Goal: Find specific page/section: Find specific page/section

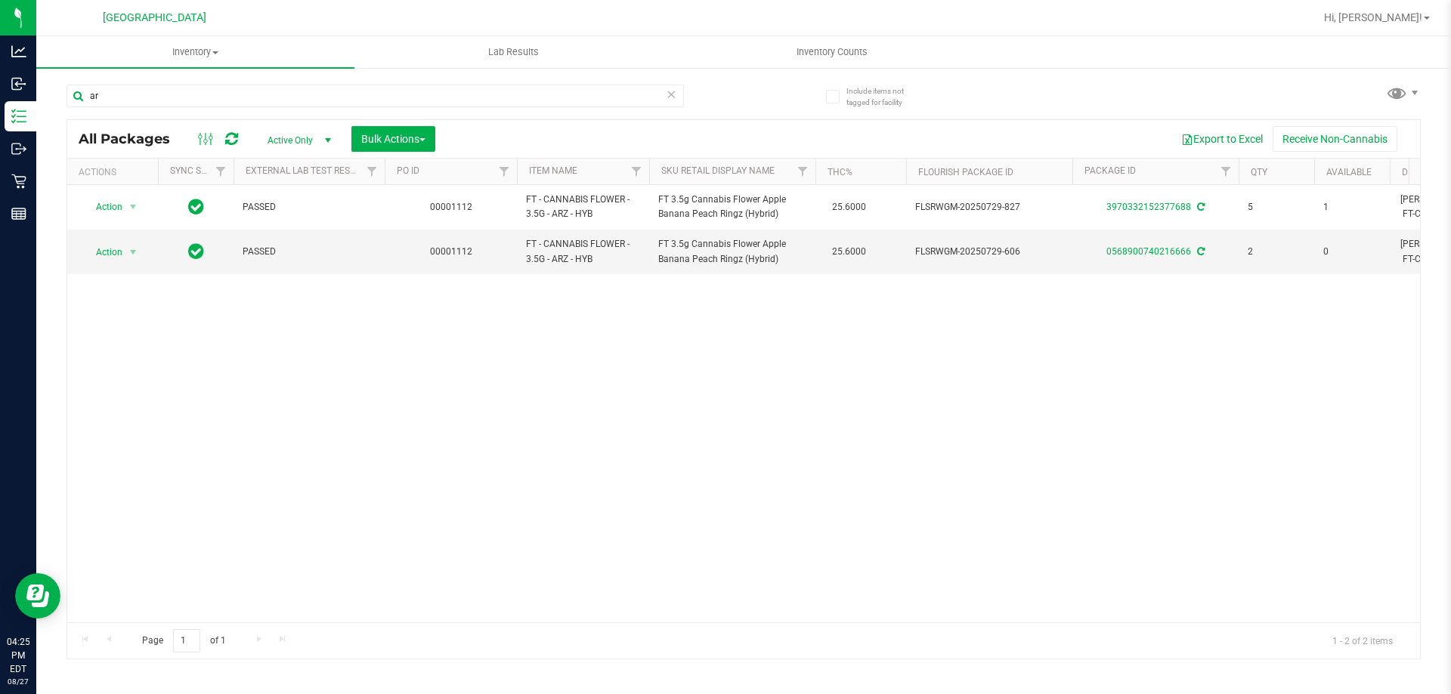
type input "a"
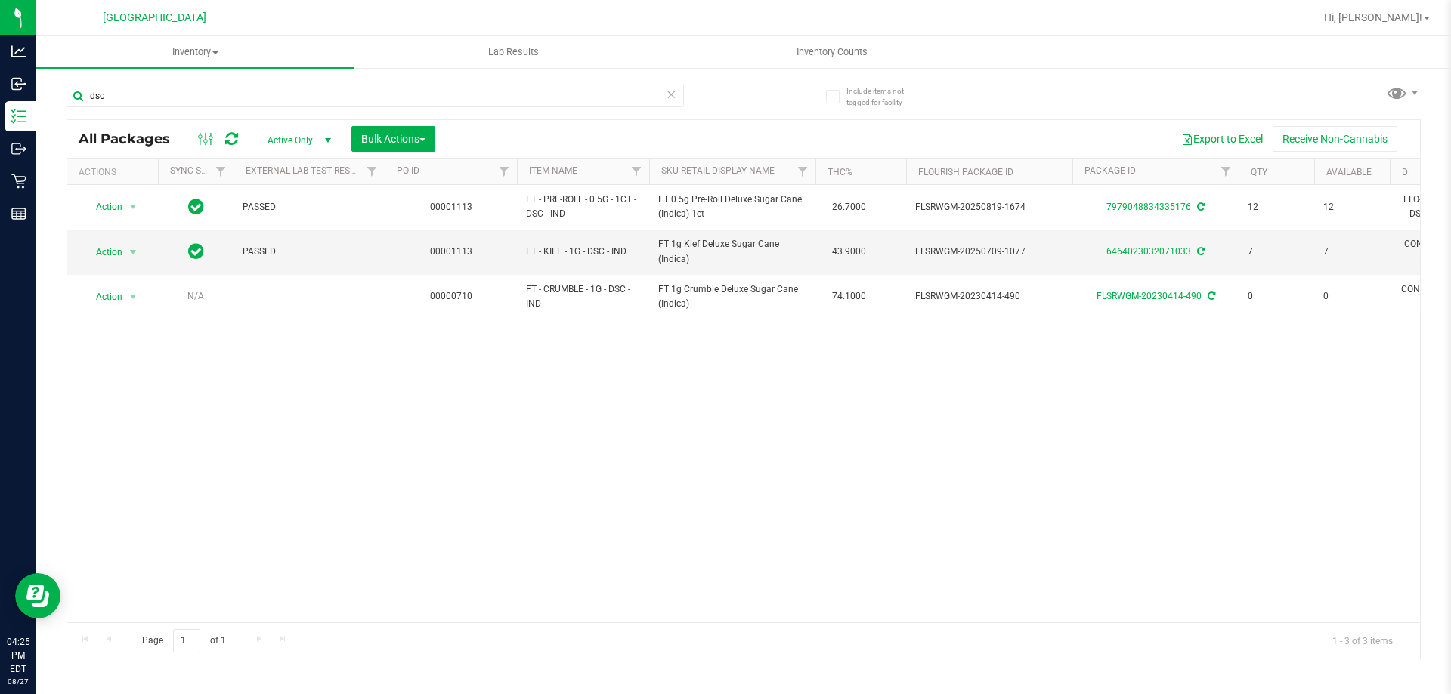
type input "dsc"
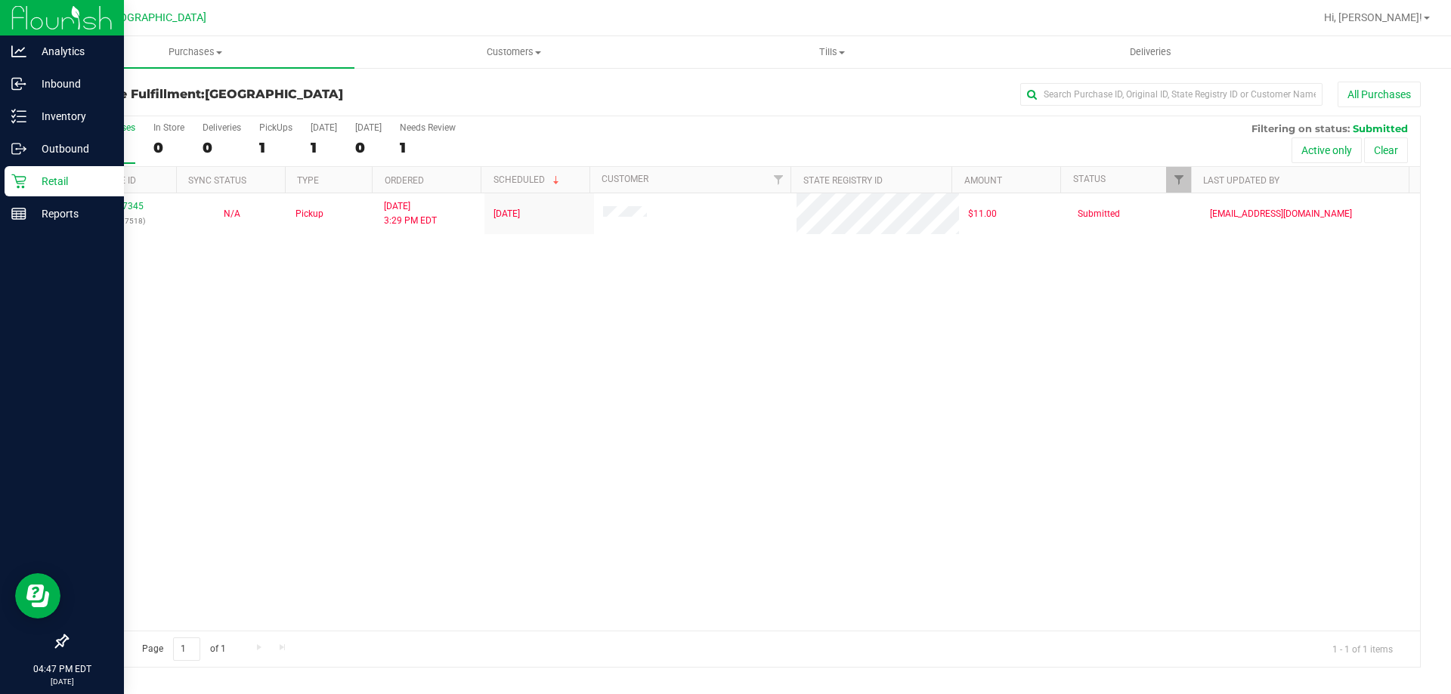
click at [23, 173] on div "Retail" at bounding box center [64, 181] width 119 height 30
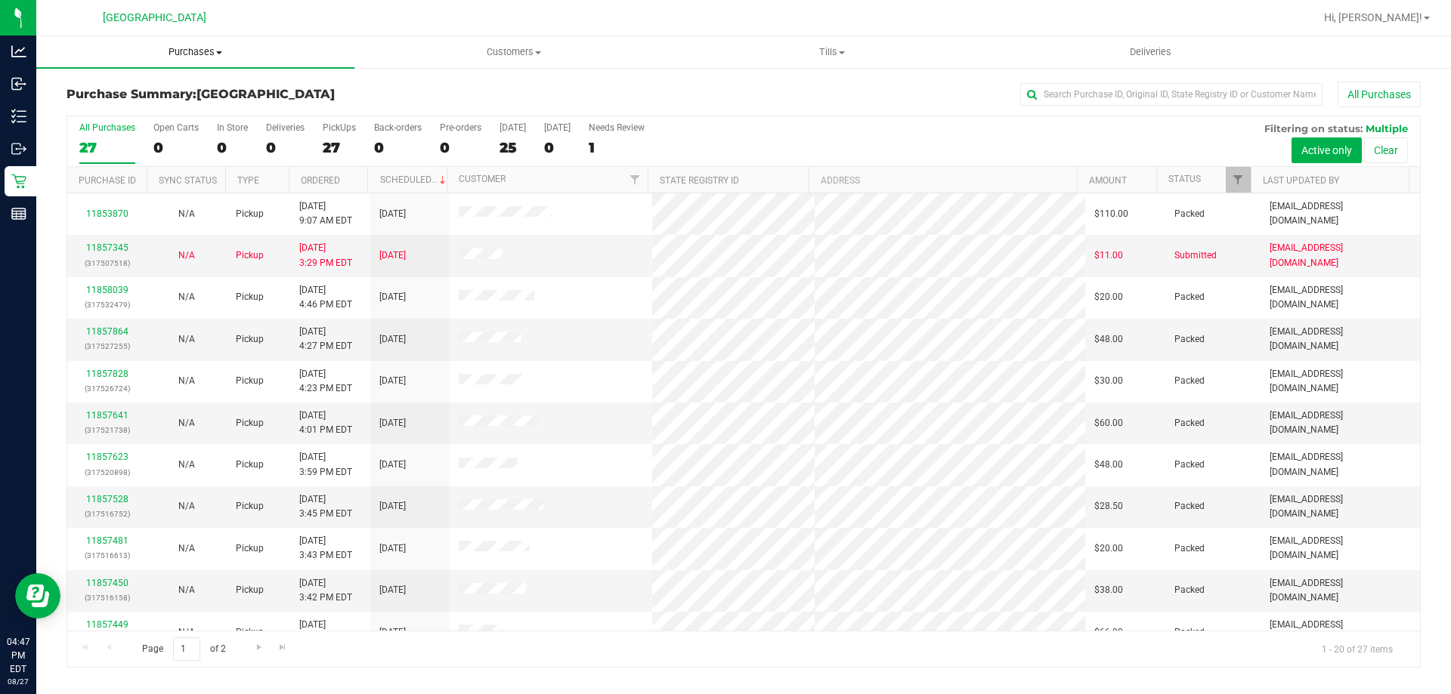
click at [199, 47] on span "Purchases" at bounding box center [195, 52] width 318 height 14
click at [134, 113] on li "Fulfillment" at bounding box center [195, 109] width 318 height 18
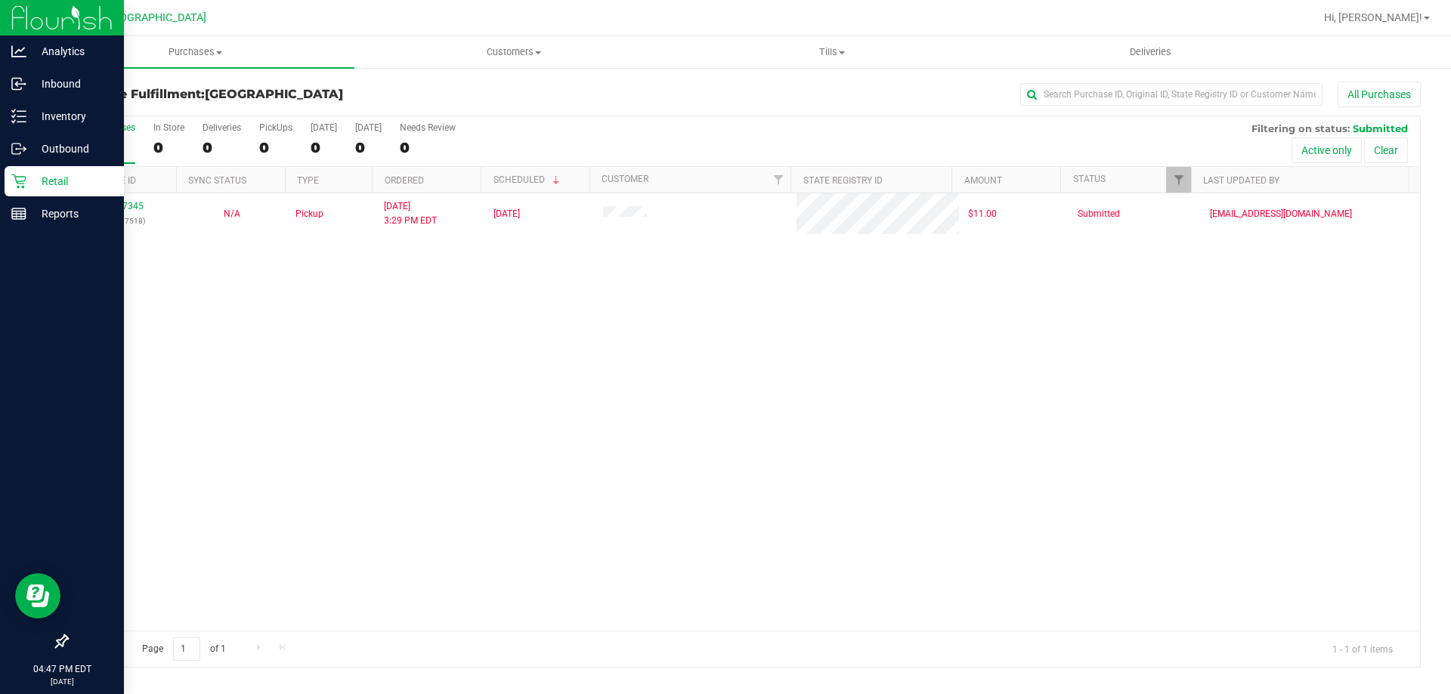
click at [38, 180] on p "Retail" at bounding box center [71, 181] width 91 height 18
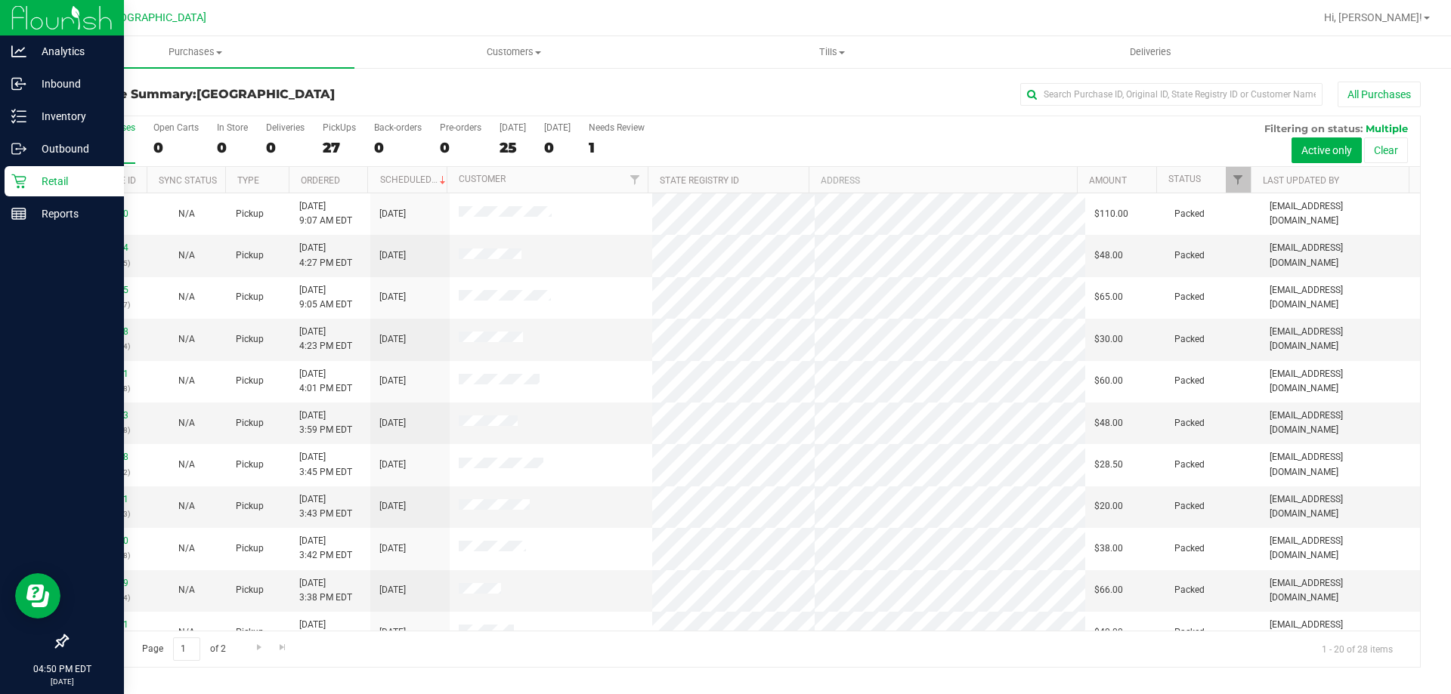
click at [20, 179] on icon at bounding box center [18, 181] width 15 height 15
